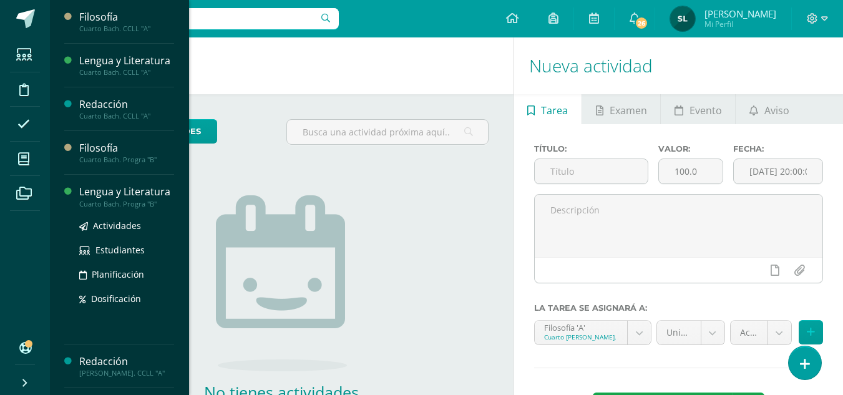
click at [114, 199] on div "Lengua y Literatura" at bounding box center [126, 192] width 95 height 14
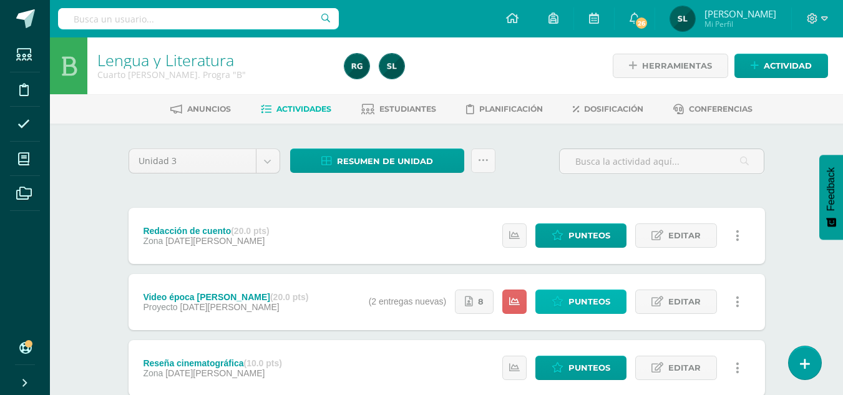
click at [586, 303] on span "Punteos" at bounding box center [589, 301] width 42 height 23
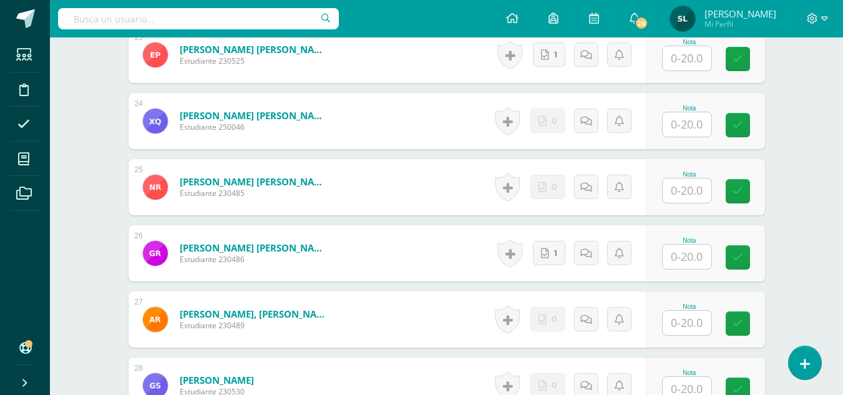
scroll to position [1871, 0]
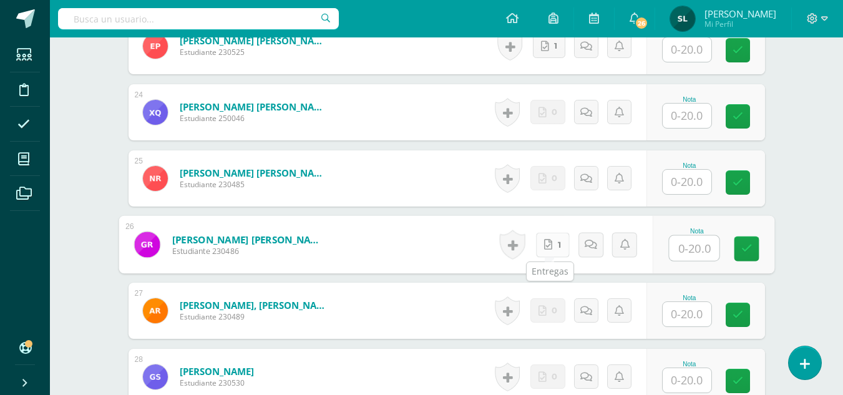
click at [555, 243] on link "1" at bounding box center [552, 244] width 34 height 25
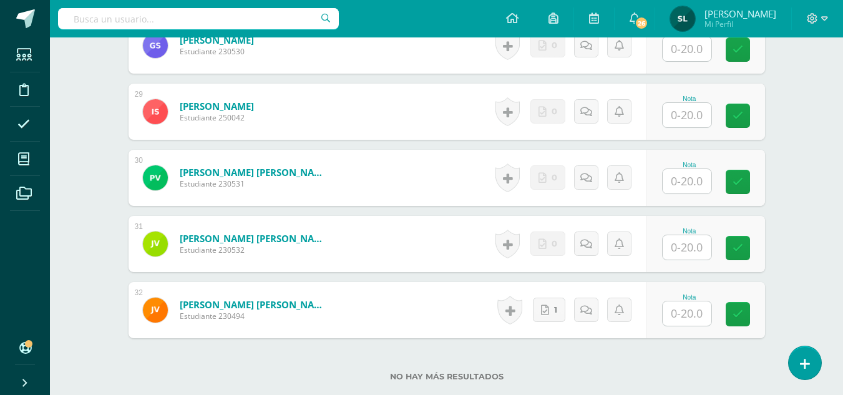
scroll to position [2220, 0]
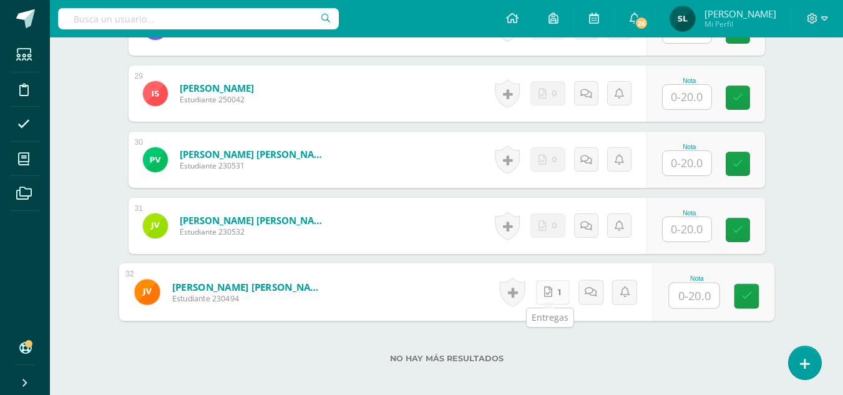
click at [558, 297] on link "1" at bounding box center [552, 292] width 34 height 25
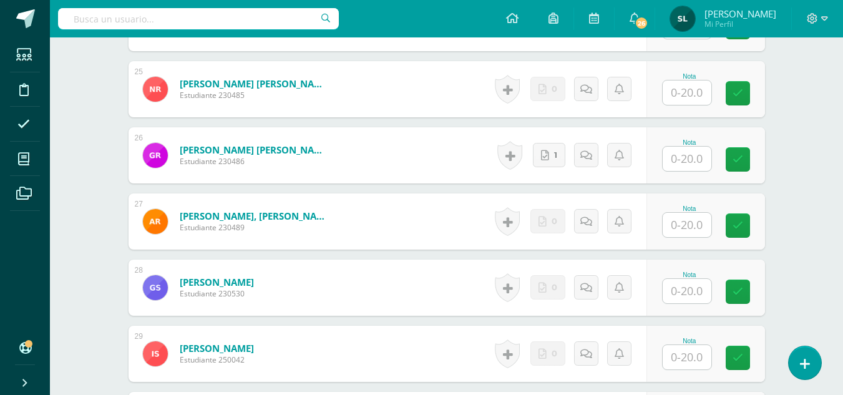
scroll to position [1924, 0]
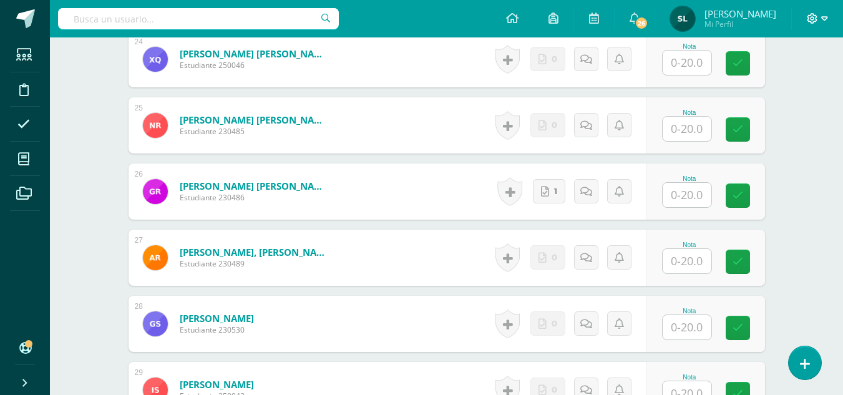
click at [815, 18] on icon at bounding box center [812, 18] width 11 height 11
click at [773, 85] on span "Cerrar sesión" at bounding box center [785, 85] width 56 height 12
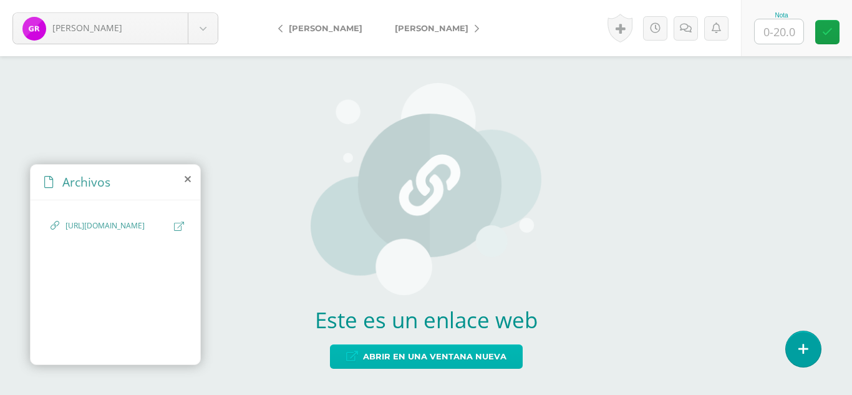
click at [435, 359] on span "Abrir en una ventana nueva" at bounding box center [435, 356] width 144 height 23
click at [484, 354] on span "Abrir en una ventana nueva" at bounding box center [435, 356] width 144 height 23
click at [407, 363] on span "Abrir en una ventana nueva" at bounding box center [435, 356] width 144 height 23
